Goal: Task Accomplishment & Management: Manage account settings

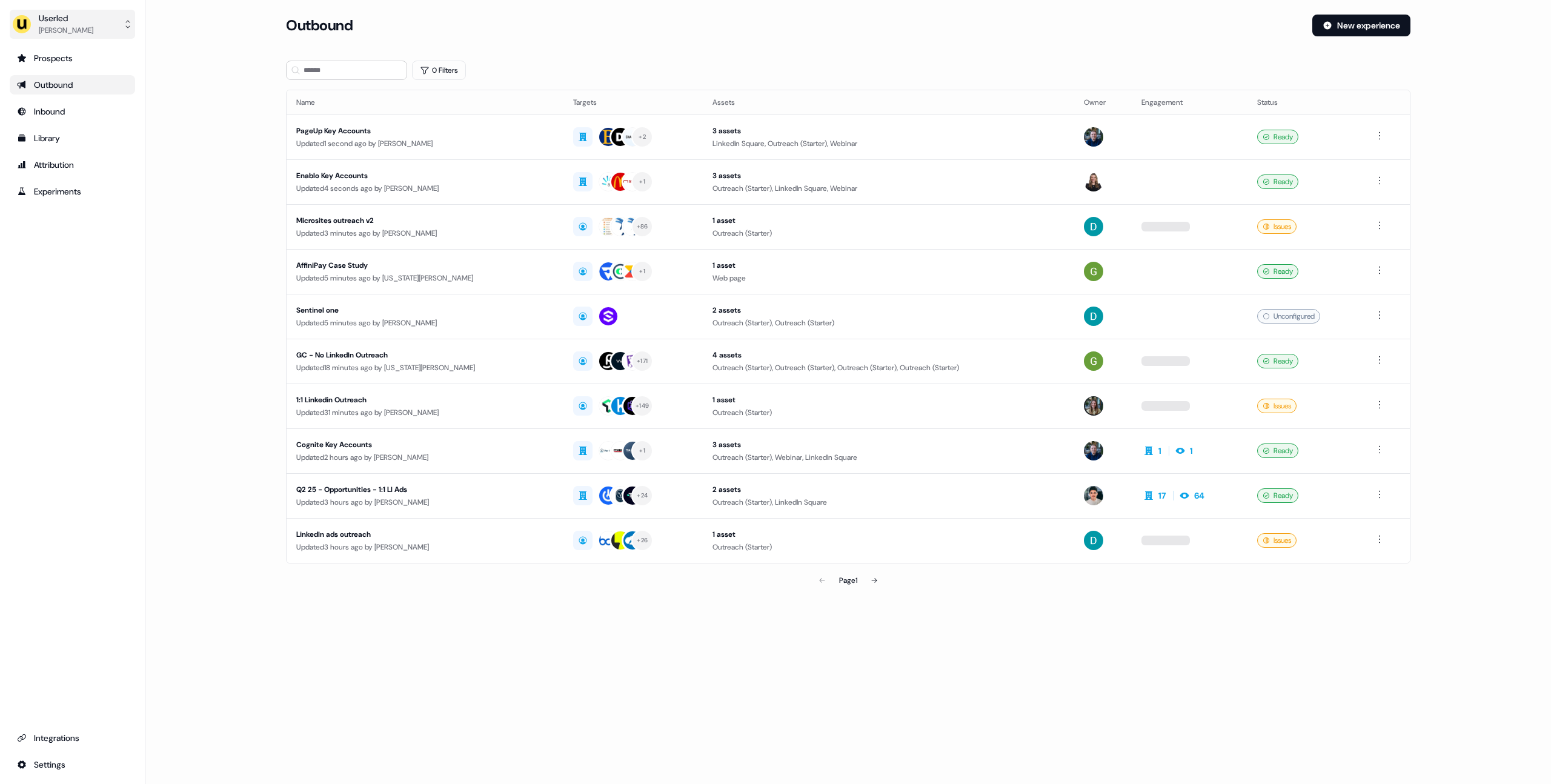
click at [44, 20] on div "Userled" at bounding box center [66, 18] width 54 height 12
click at [59, 56] on div "Impersonate (Admin)" at bounding box center [71, 56] width 116 height 22
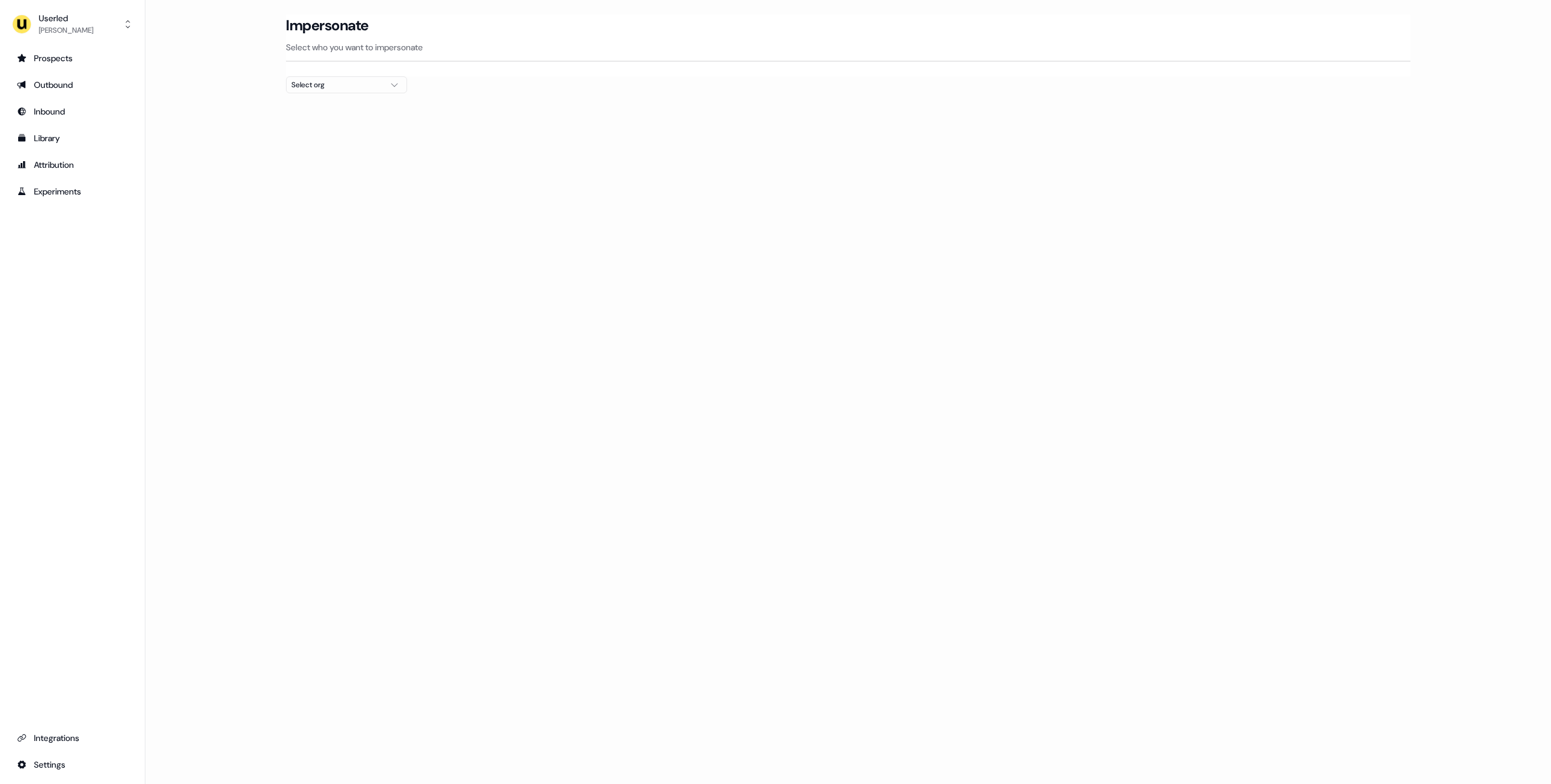
click at [301, 78] on button "Select org" at bounding box center [346, 85] width 121 height 17
type input "*******"
click at [341, 126] on div "ADvendio" at bounding box center [347, 128] width 120 height 20
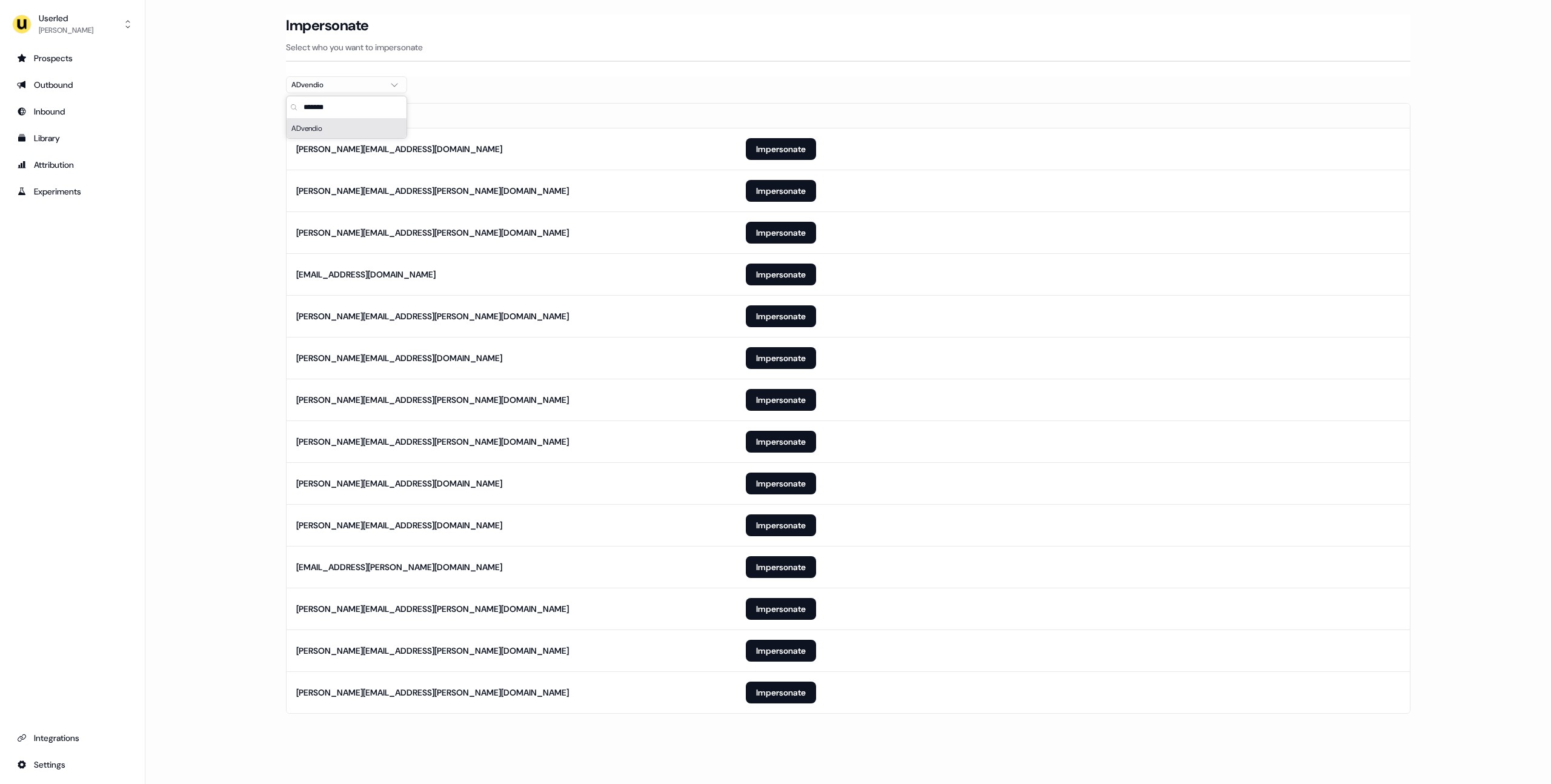
click at [657, 85] on section "Loading... Impersonate Select who you want to impersonate ADvendio Email erica.…" at bounding box center [848, 380] width 1164 height 733
click at [784, 688] on button "Impersonate" at bounding box center [781, 692] width 70 height 22
